Goal: Find specific page/section: Find specific page/section

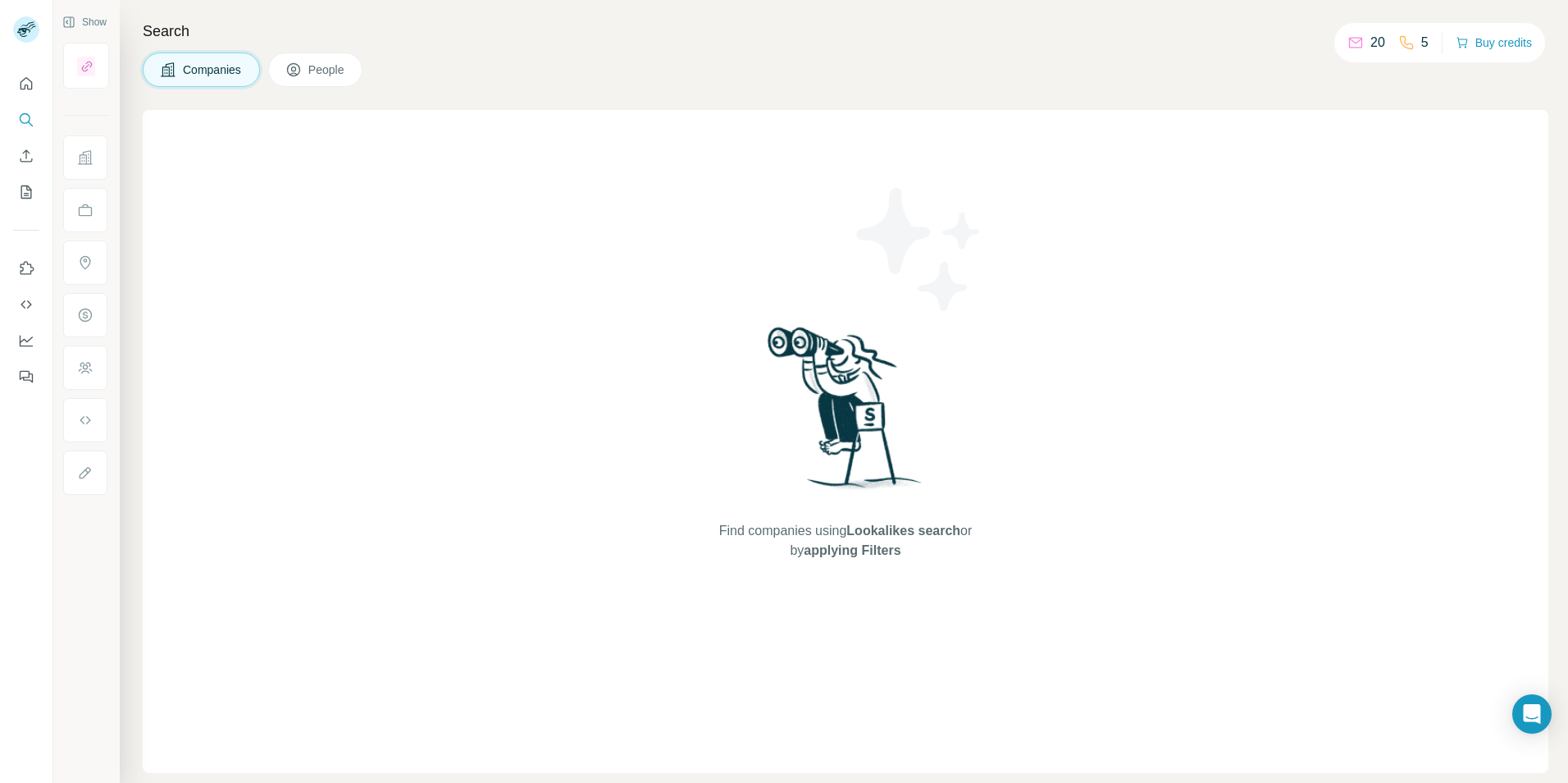
drag, startPoint x: -3, startPoint y: 473, endPoint x: 0, endPoint y: 385, distance: 88.1
click at [0, 404] on html "Show Search Companies People Find companies using Lookalikes search or by apply…" at bounding box center [784, 392] width 1568 height 783
click at [23, 87] on icon "Quick start" at bounding box center [26, 83] width 16 height 16
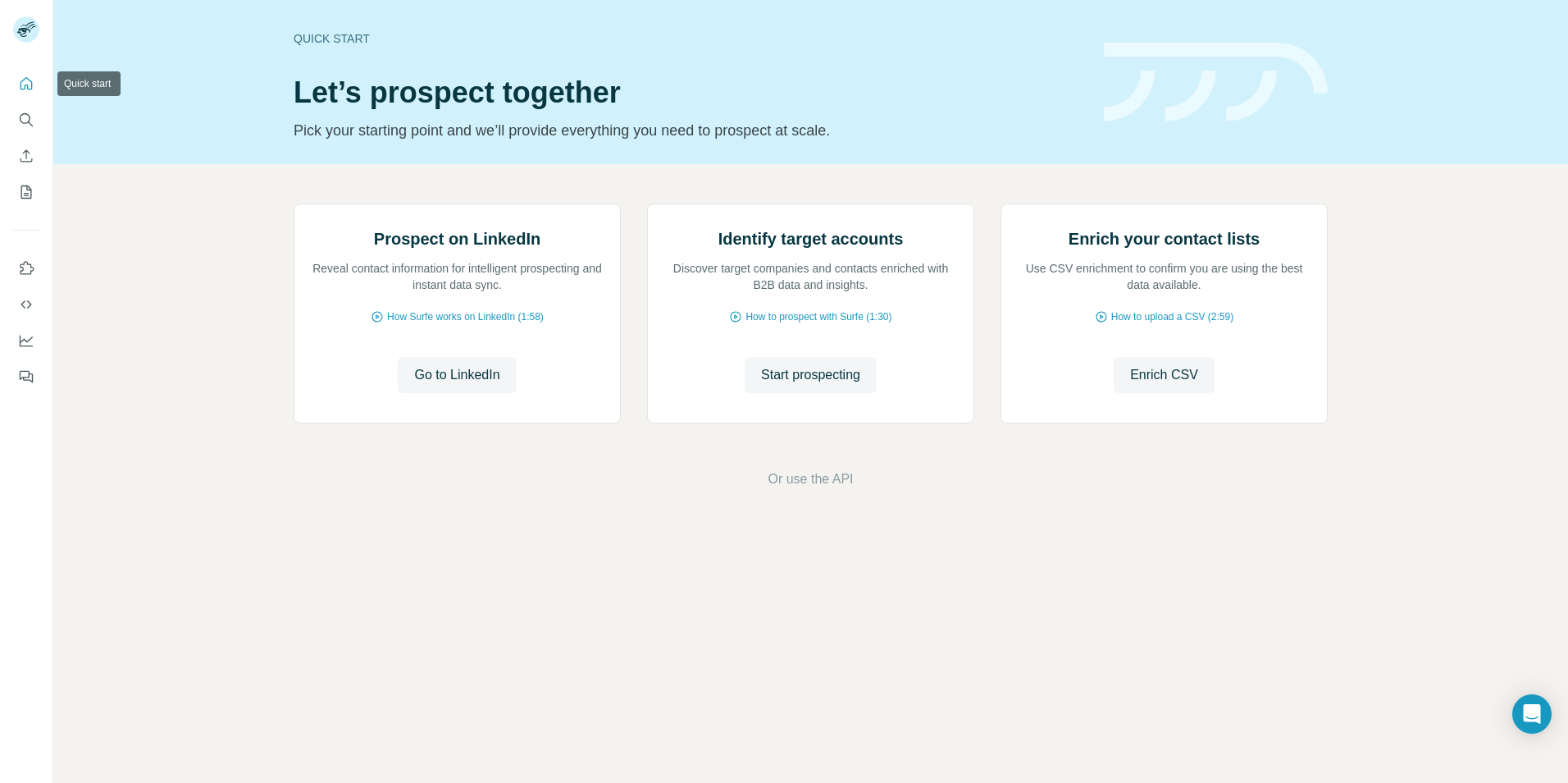
click at [27, 74] on button "Quick start" at bounding box center [26, 84] width 26 height 29
click at [32, 117] on icon "Search" at bounding box center [26, 120] width 16 height 16
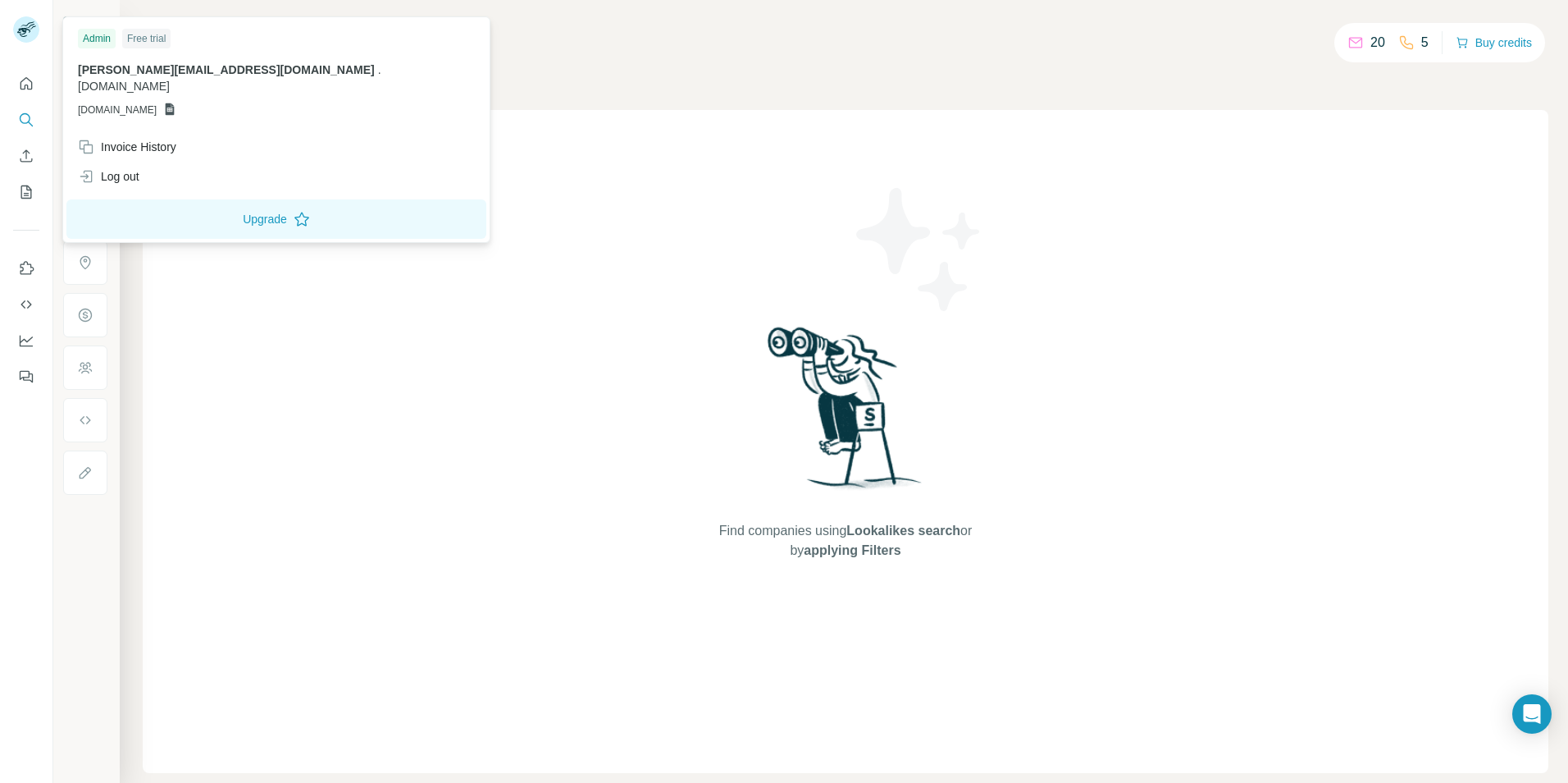
click at [38, 26] on rect at bounding box center [26, 29] width 26 height 26
click at [35, 35] on rect at bounding box center [26, 29] width 26 height 26
click at [30, 32] on rect at bounding box center [26, 29] width 26 height 26
click at [21, 97] on button "Quick start" at bounding box center [26, 84] width 26 height 29
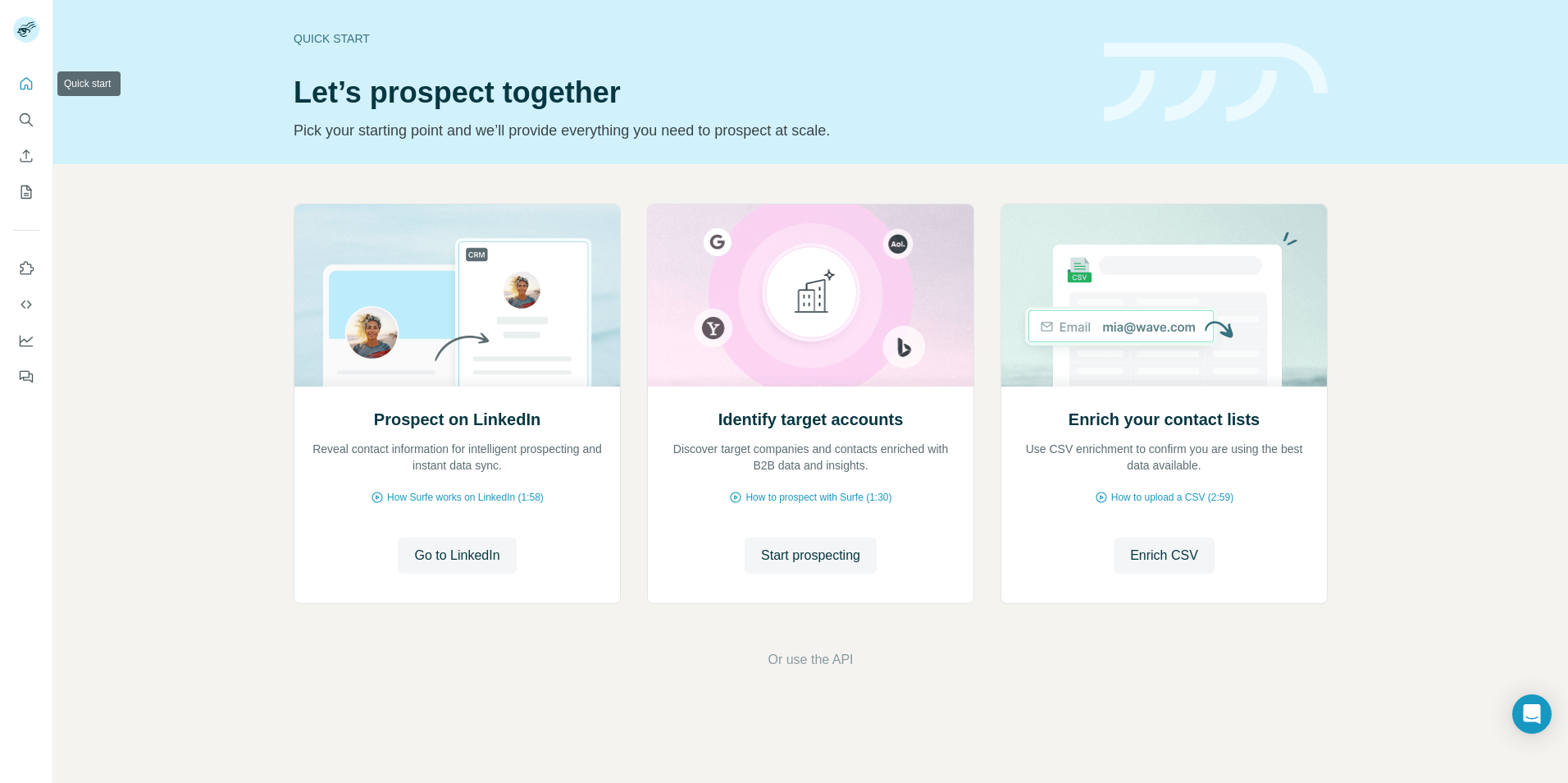
click at [21, 97] on button "Quick start" at bounding box center [26, 84] width 26 height 29
click at [421, 547] on span "Go to LinkedIn" at bounding box center [456, 555] width 86 height 20
